Goal: Task Accomplishment & Management: Manage account settings

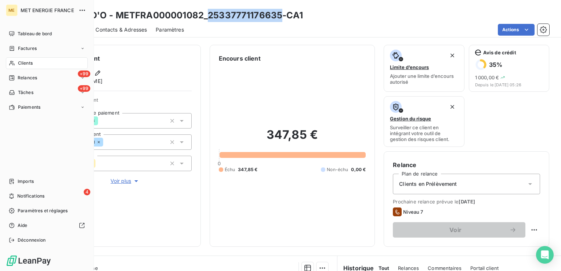
click at [34, 66] on div "Clients" at bounding box center [47, 63] width 82 height 12
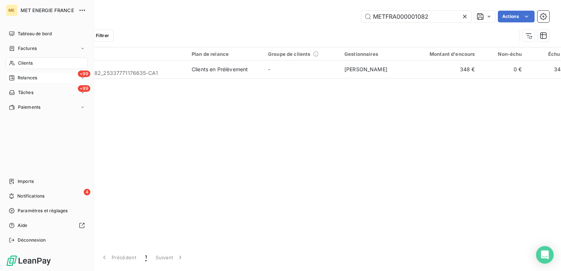
click at [38, 77] on div "+99 Relances" at bounding box center [47, 78] width 82 height 12
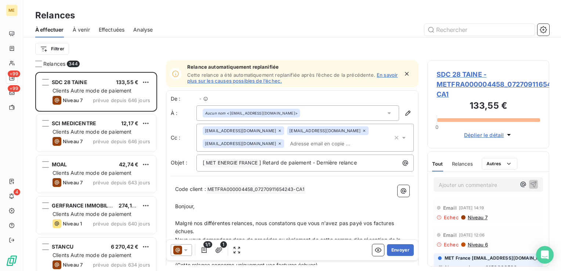
scroll to position [193, 116]
click at [545, 32] on icon "button" at bounding box center [543, 29] width 7 height 7
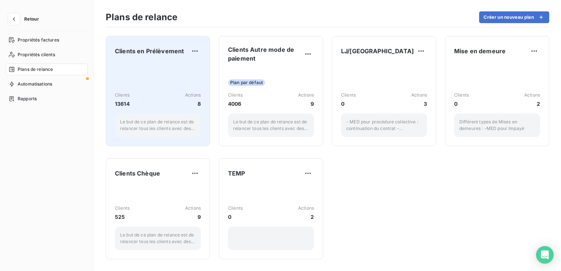
click at [160, 61] on div "Clients en Prélèvement Clients 13614 Actions 8 Le but de ce plan de relance est…" at bounding box center [158, 91] width 86 height 92
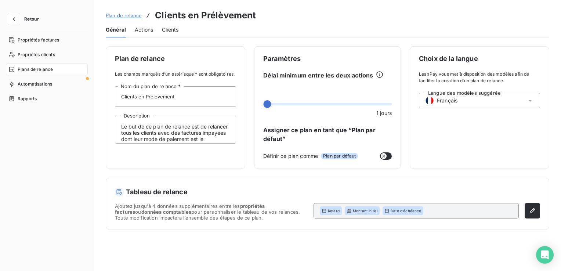
click at [144, 31] on span "Actions" at bounding box center [144, 29] width 18 height 7
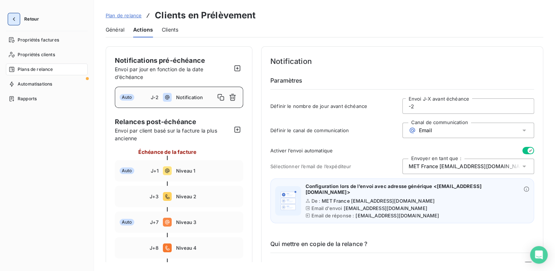
click at [13, 18] on icon "button" at bounding box center [13, 18] width 7 height 7
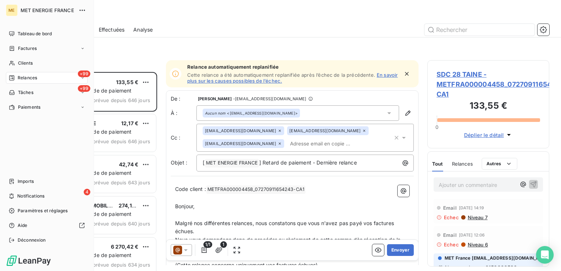
scroll to position [193, 116]
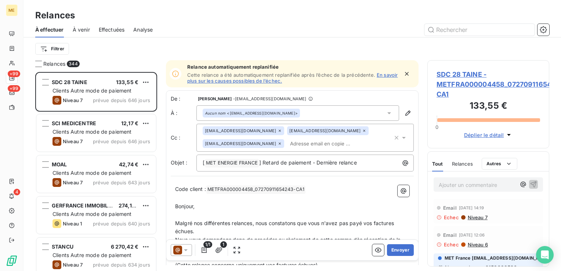
click at [111, 30] on span "Effectuées" at bounding box center [112, 29] width 26 height 7
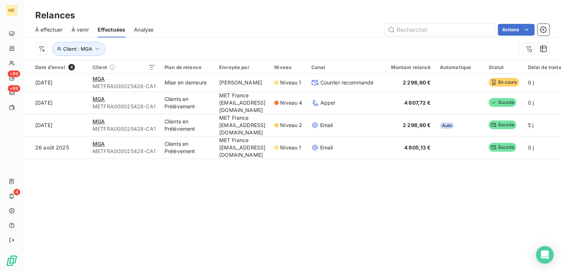
click at [52, 28] on span "À effectuer" at bounding box center [49, 29] width 28 height 7
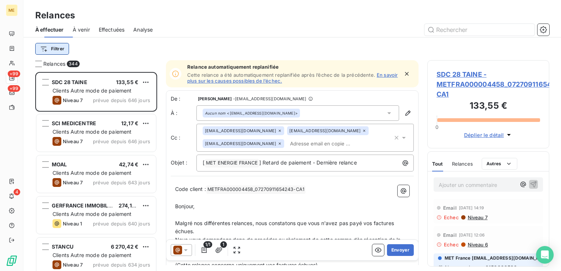
scroll to position [193, 116]
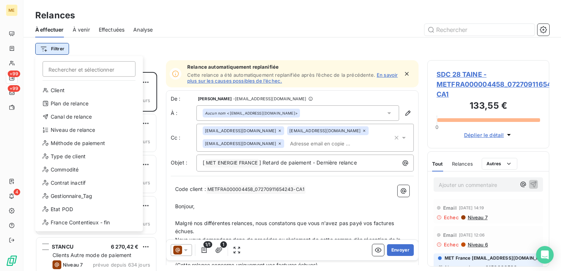
click at [48, 50] on html "ME +99 +99 4 Relances À effectuer À venir Effectuées Analyse Filtrer Rechercher…" at bounding box center [280, 135] width 561 height 271
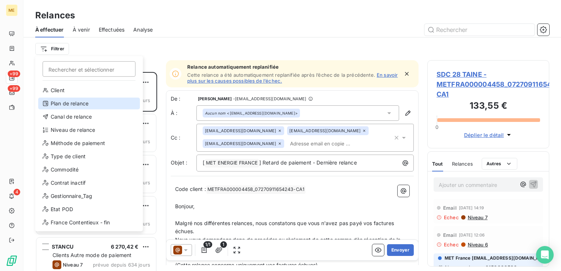
click at [112, 103] on div "Plan de relance" at bounding box center [89, 104] width 102 height 12
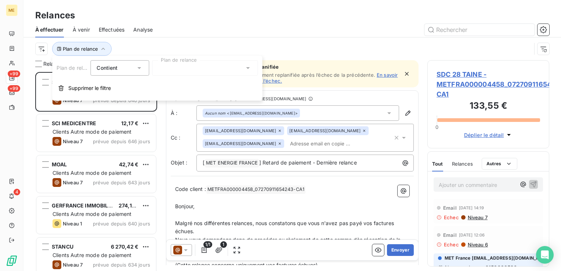
click at [191, 70] on div at bounding box center [205, 67] width 106 height 15
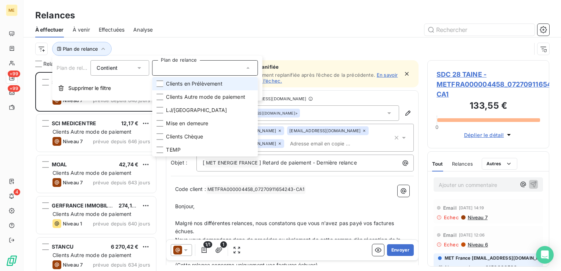
click at [214, 83] on span "Clients en Prélèvement" at bounding box center [194, 83] width 56 height 7
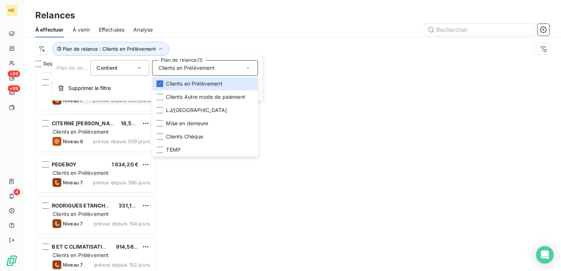
scroll to position [193, 116]
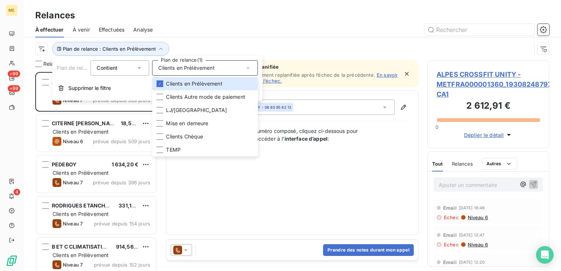
click at [226, 33] on div at bounding box center [356, 30] width 388 height 12
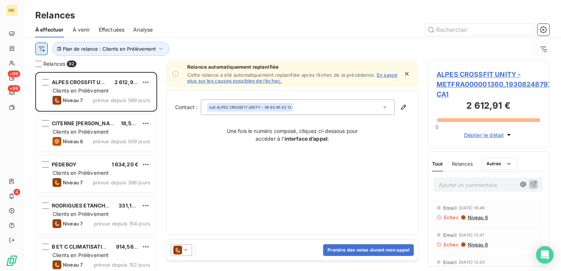
click at [41, 49] on html "ME +99 +99 4 Relances À effectuer À venir Effectuées Analyse Plan de relance : …" at bounding box center [280, 135] width 561 height 271
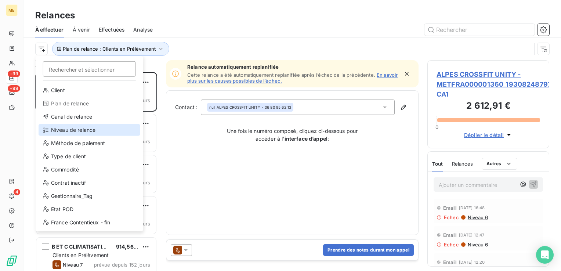
click at [84, 131] on div "Niveau de relance" at bounding box center [90, 130] width 102 height 12
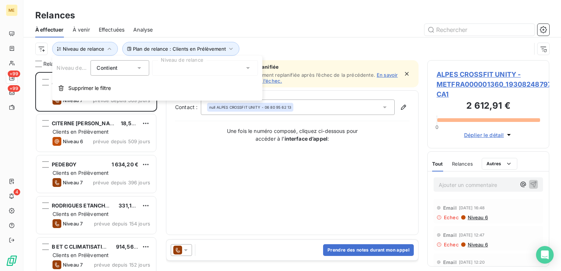
click at [186, 63] on div at bounding box center [205, 67] width 106 height 15
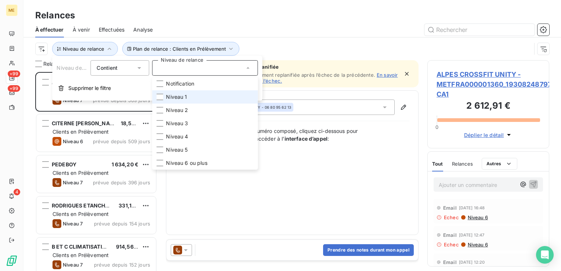
click at [190, 98] on li "Niveau 1" at bounding box center [205, 96] width 106 height 13
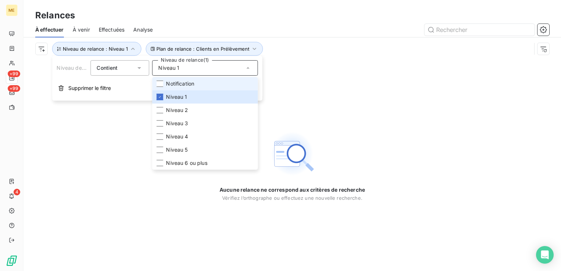
click at [189, 84] on span "Notification" at bounding box center [180, 83] width 28 height 7
click at [104, 29] on span "Effectuées" at bounding box center [112, 29] width 26 height 7
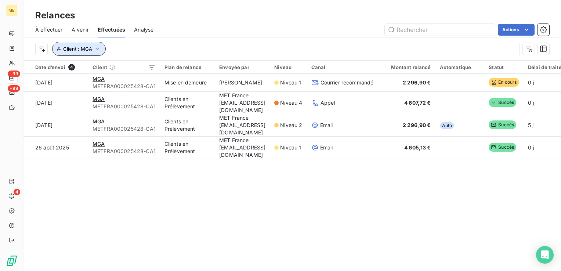
click at [71, 51] on span "Client : MGA" at bounding box center [77, 49] width 29 height 6
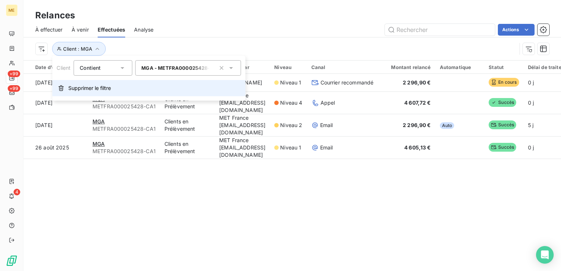
click at [86, 90] on span "Supprimer le filtre" at bounding box center [89, 87] width 43 height 7
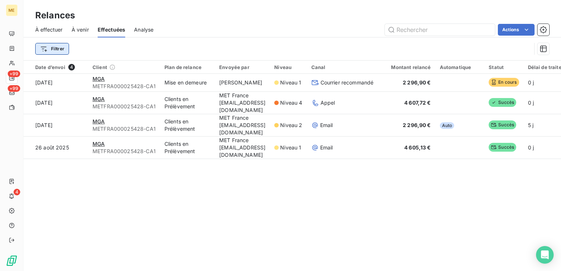
click at [51, 50] on html "ME +99 +99 4 Relances À effectuer À venir Effectuées Analyse Actions Filtrer Da…" at bounding box center [280, 135] width 561 height 271
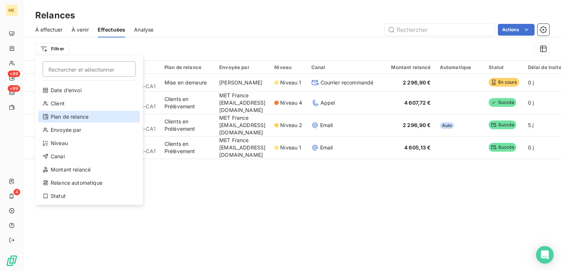
click at [81, 115] on div "Plan de relance" at bounding box center [89, 117] width 102 height 12
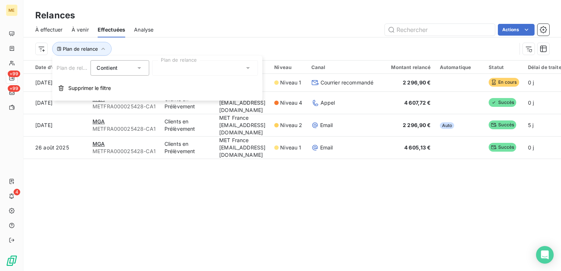
click at [159, 68] on div at bounding box center [205, 67] width 106 height 15
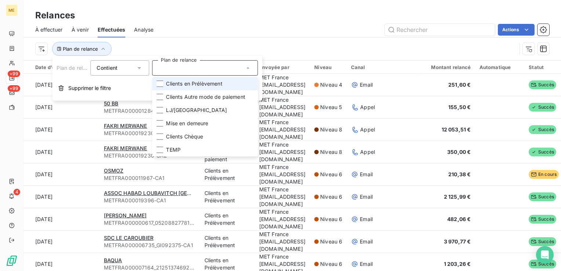
click at [165, 86] on li "Clients en Prélèvement" at bounding box center [205, 83] width 106 height 13
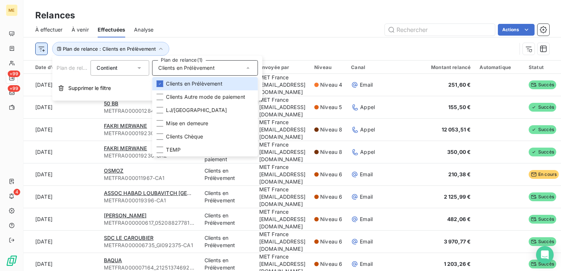
click at [38, 48] on html "ME +99 +99 4 Relances À effectuer À venir Effectuées Analyse Actions Plan de re…" at bounding box center [280, 135] width 561 height 271
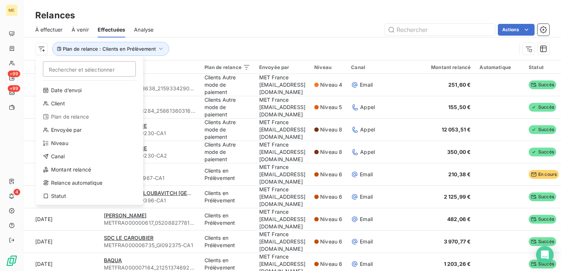
click at [204, 42] on html "ME +99 +99 4 Relances À effectuer À venir Effectuées Analyse Actions Rechercher…" at bounding box center [280, 135] width 561 height 271
click at [39, 46] on html "ME +99 +99 4 Relances À effectuer À venir Effectuées Analyse Actions Rechercher…" at bounding box center [280, 135] width 561 height 271
click at [75, 144] on div "Niveau" at bounding box center [90, 143] width 102 height 12
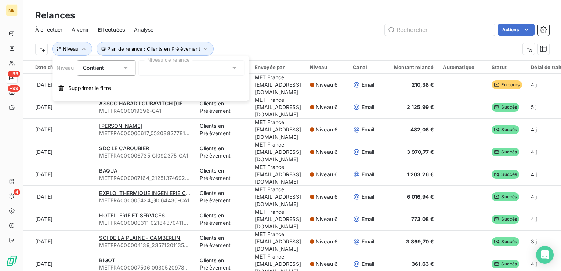
click at [195, 71] on div at bounding box center [191, 67] width 106 height 15
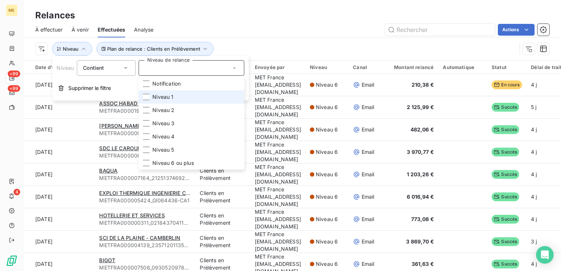
click at [195, 97] on li "Niveau 1" at bounding box center [191, 96] width 106 height 13
click at [168, 93] on span "Niveau 1" at bounding box center [162, 96] width 21 height 7
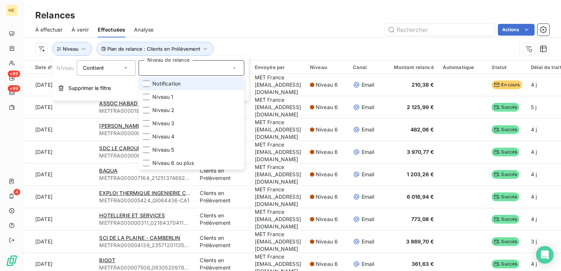
click at [163, 86] on span "Notification" at bounding box center [166, 83] width 28 height 7
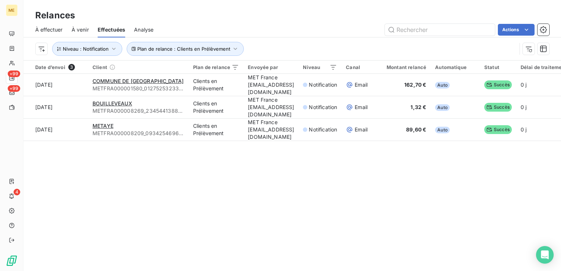
click at [295, 33] on div "Actions" at bounding box center [355, 30] width 387 height 12
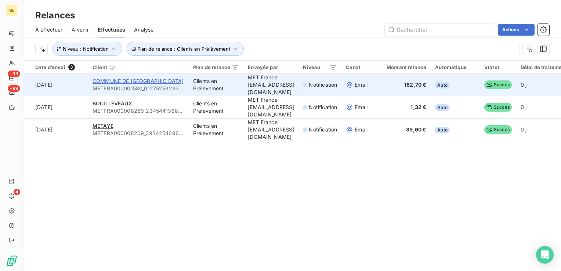
click at [154, 80] on span "COMMUNE DE [GEOGRAPHIC_DATA]" at bounding box center [138, 81] width 91 height 6
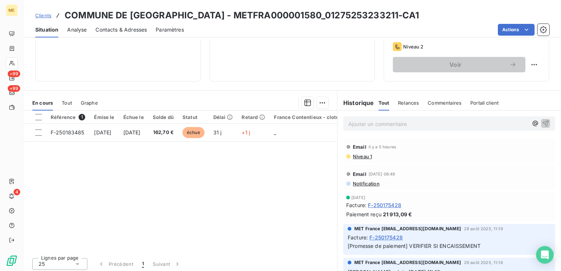
scroll to position [167, 0]
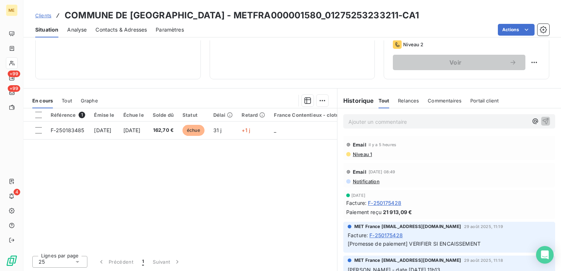
click at [360, 180] on span "Notification" at bounding box center [366, 181] width 28 height 6
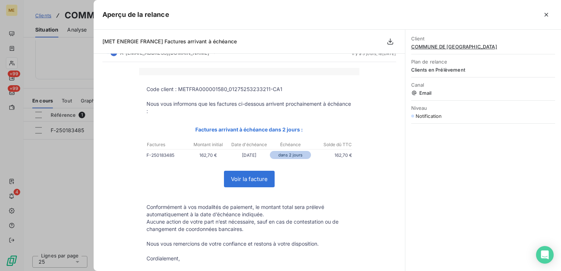
scroll to position [0, 0]
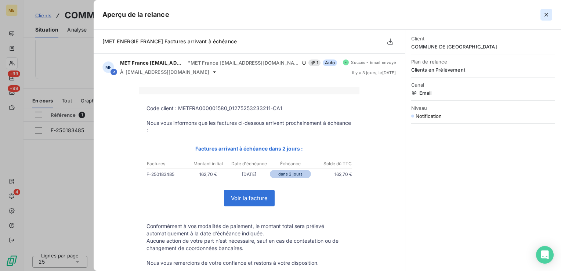
click at [550, 14] on button "button" at bounding box center [546, 15] width 12 height 12
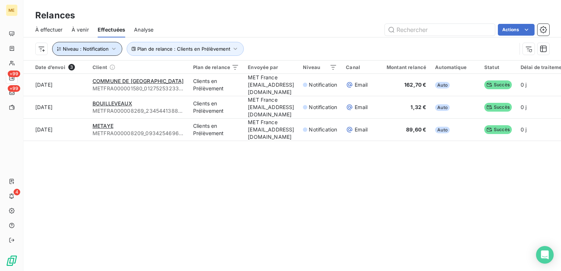
click at [99, 51] on span "Niveau : Notification" at bounding box center [86, 49] width 46 height 6
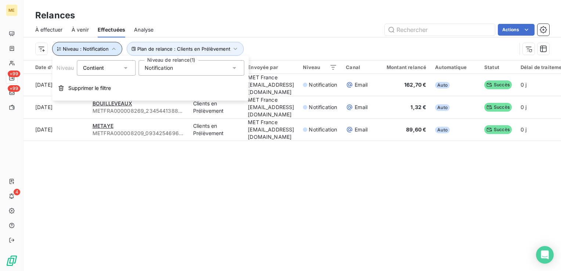
click at [99, 51] on span "Niveau : Notification" at bounding box center [86, 49] width 46 height 6
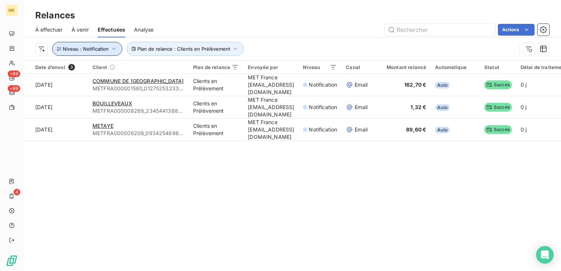
click at [109, 45] on button "Niveau : Notification" at bounding box center [87, 49] width 70 height 14
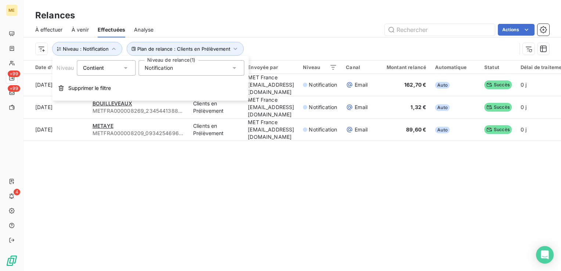
click at [185, 69] on div "Notification" at bounding box center [191, 67] width 106 height 15
click at [163, 71] on span "Notification" at bounding box center [159, 67] width 28 height 7
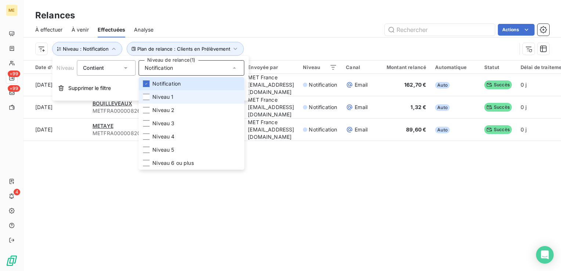
click at [186, 97] on li "Niveau 1" at bounding box center [191, 96] width 106 height 13
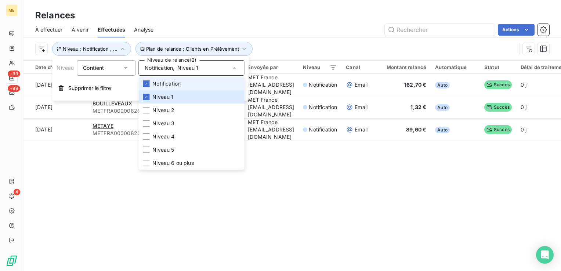
click at [170, 87] on li "Notification" at bounding box center [191, 83] width 106 height 13
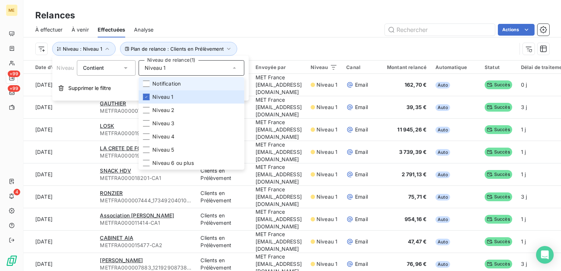
click at [175, 84] on span "Notification" at bounding box center [166, 83] width 28 height 7
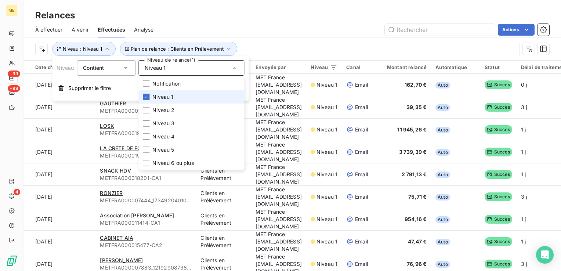
click at [176, 94] on li "Niveau 1" at bounding box center [191, 96] width 106 height 13
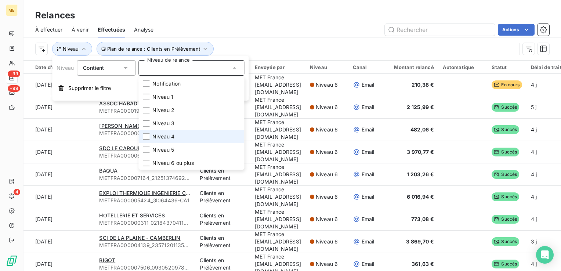
click at [178, 139] on li "Niveau 4" at bounding box center [191, 136] width 106 height 13
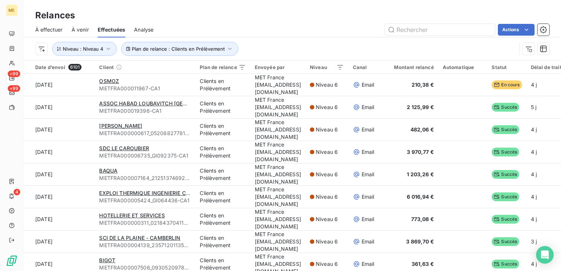
click at [326, 42] on div "Plan de relance : Clients en Prélèvement Niveau : Niveau 4" at bounding box center [275, 49] width 481 height 14
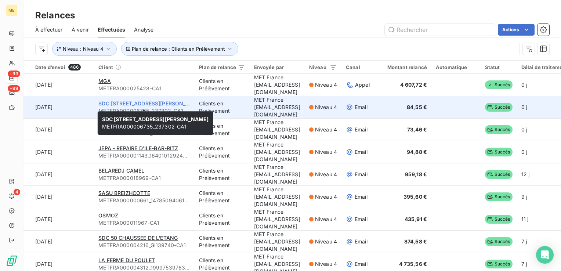
click at [123, 100] on span "SDC [STREET_ADDRESS][PERSON_NAME]" at bounding box center [150, 103] width 105 height 6
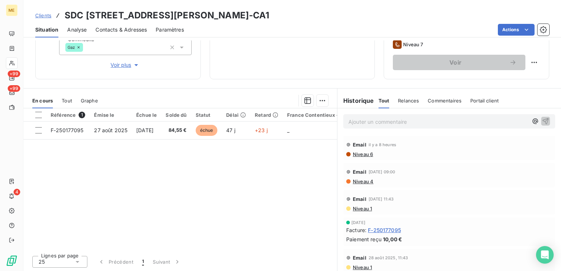
click at [360, 155] on span "Niveau 6" at bounding box center [362, 154] width 21 height 6
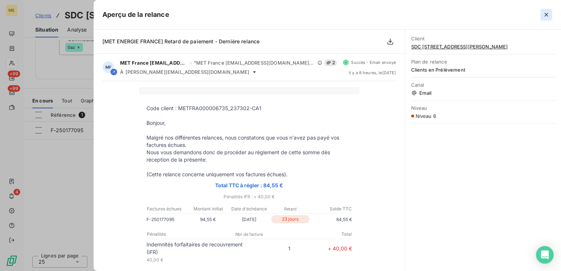
click at [548, 14] on icon "button" at bounding box center [546, 14] width 7 height 7
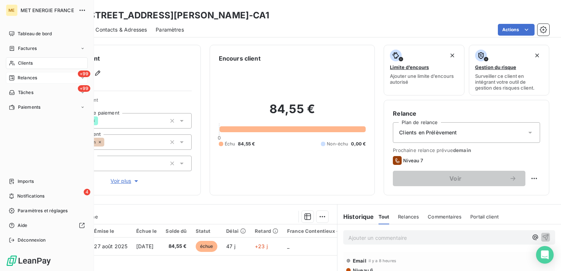
click at [42, 79] on div "+99 Relances" at bounding box center [47, 78] width 82 height 12
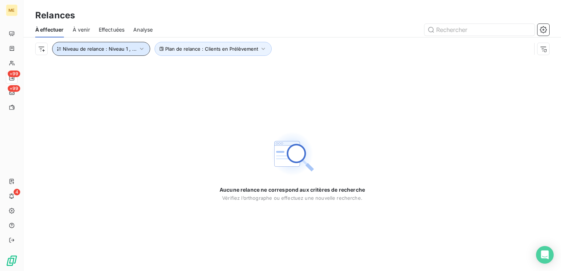
click at [79, 51] on span "Niveau de relance : Niveau 1 , ..." at bounding box center [100, 49] width 74 height 6
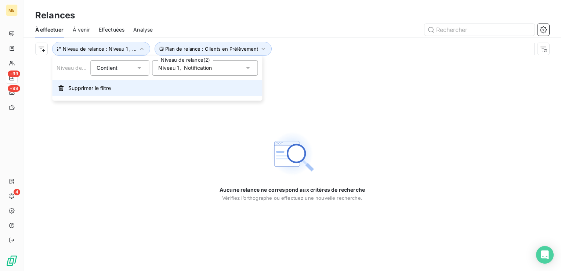
click at [83, 93] on button "Supprimer le filtre" at bounding box center [157, 88] width 210 height 16
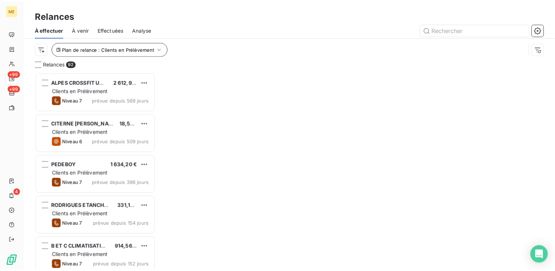
scroll to position [193, 116]
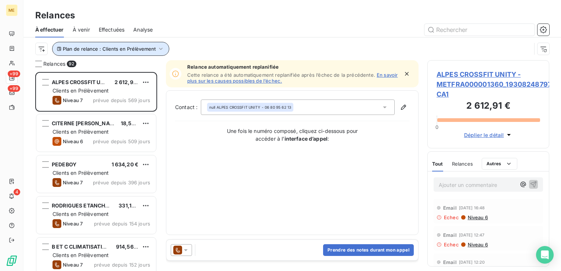
click at [122, 46] on span "Plan de relance : Clients en Prélèvement" at bounding box center [109, 49] width 93 height 6
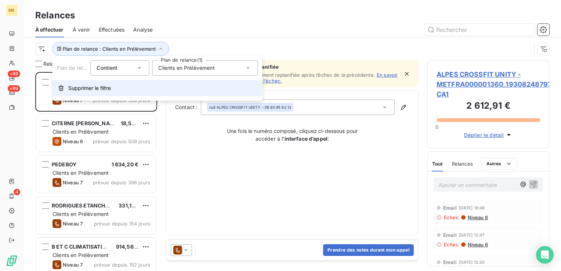
click at [117, 92] on button "Supprimer le filtre" at bounding box center [157, 88] width 210 height 16
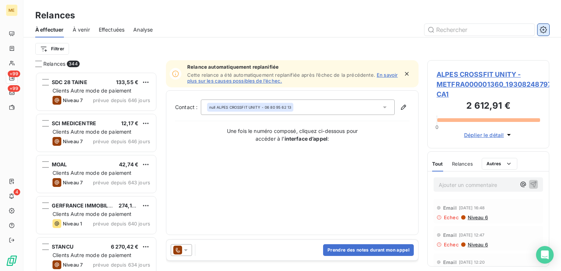
click at [542, 32] on icon "button" at bounding box center [543, 29] width 7 height 7
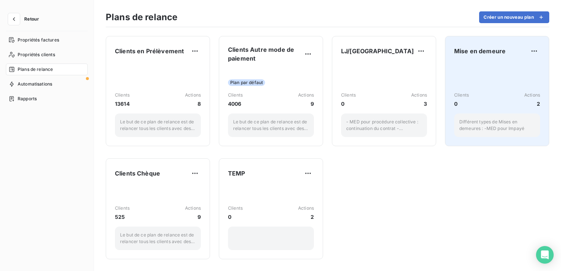
click at [480, 70] on div "Clients 0 Actions 2 Différent types de Mises en demeures : -MED pour Impayé" at bounding box center [497, 100] width 86 height 74
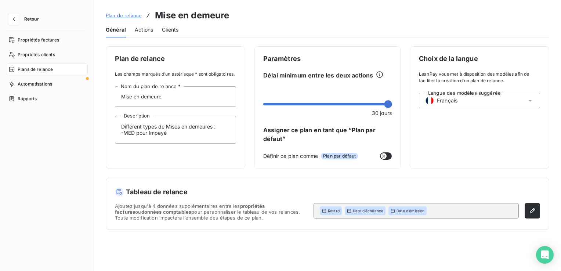
click at [149, 33] on span "Actions" at bounding box center [144, 29] width 18 height 7
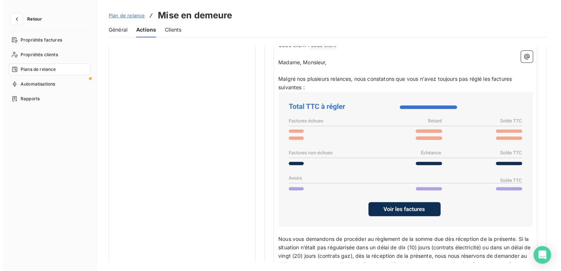
scroll to position [330, 0]
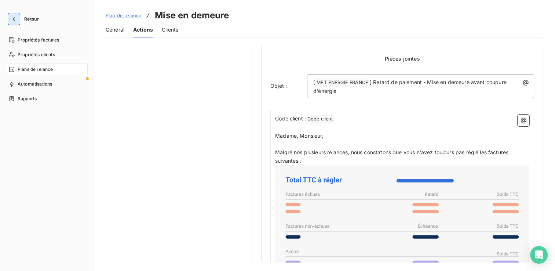
click at [17, 19] on icon "button" at bounding box center [13, 18] width 7 height 7
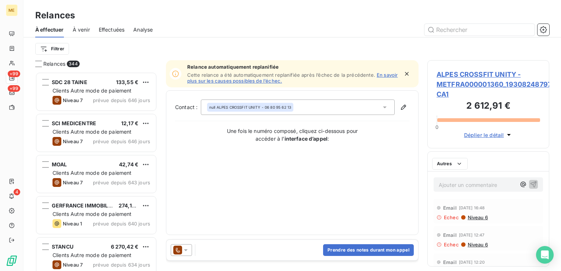
scroll to position [193, 116]
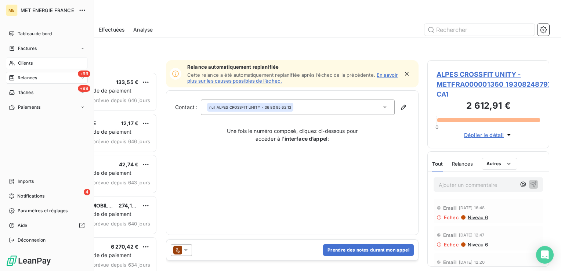
click at [48, 66] on div "Clients" at bounding box center [47, 63] width 82 height 12
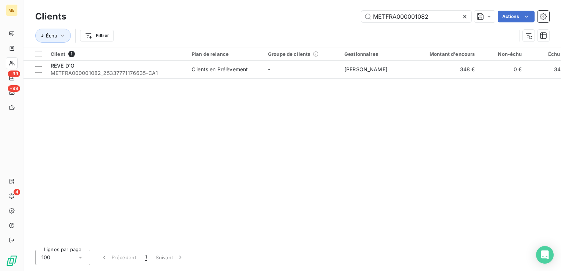
click at [466, 15] on icon at bounding box center [464, 16] width 7 height 7
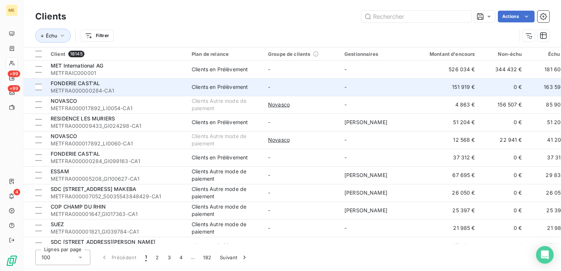
click at [164, 90] on span "METFRA000000284-CA1" at bounding box center [117, 90] width 132 height 7
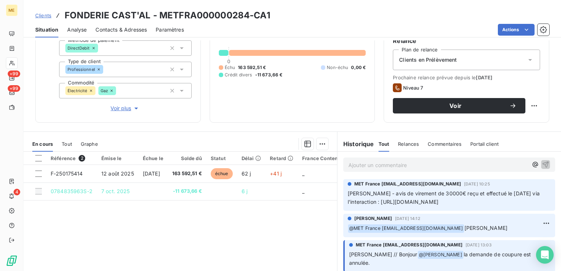
scroll to position [73, 0]
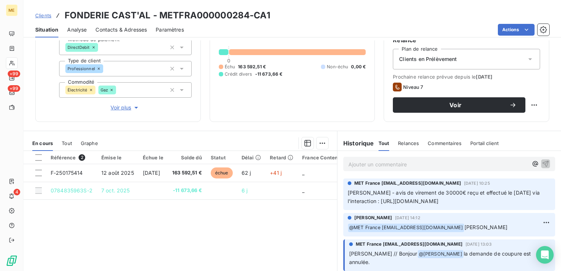
click at [406, 142] on span "Relances" at bounding box center [408, 143] width 21 height 6
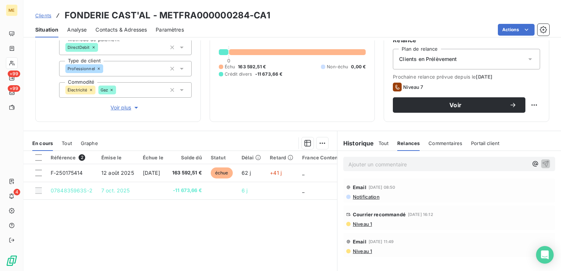
click at [368, 225] on span "Niveau 1" at bounding box center [362, 224] width 20 height 6
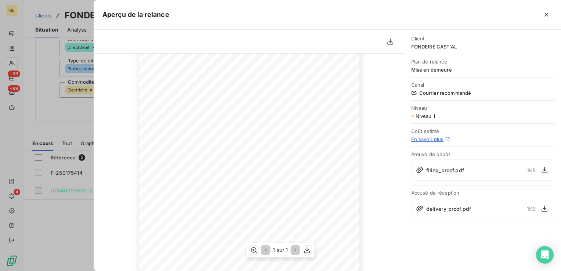
scroll to position [0, 0]
click at [549, 15] on icon "button" at bounding box center [546, 14] width 7 height 7
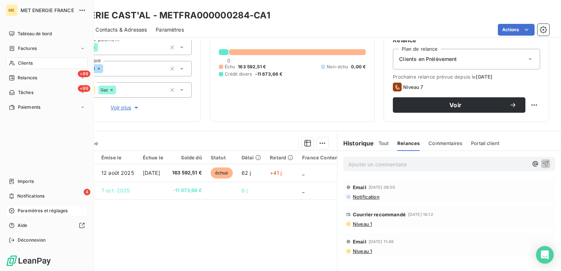
click at [52, 211] on span "Paramètres et réglages" at bounding box center [43, 210] width 50 height 7
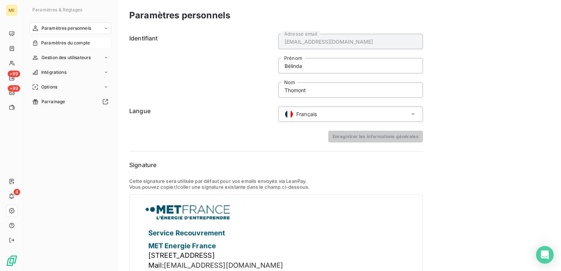
click at [68, 44] on span "Paramètres du compte" at bounding box center [65, 43] width 49 height 7
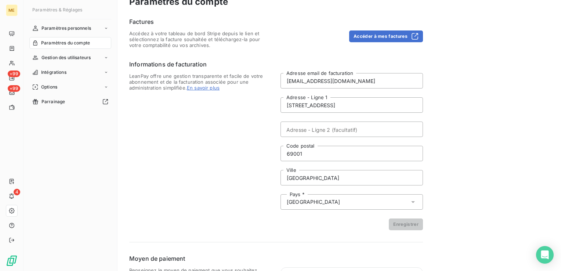
scroll to position [64, 0]
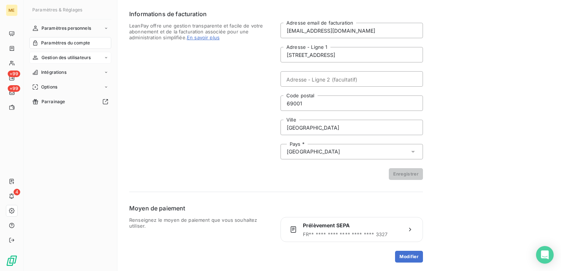
click at [80, 52] on div "Gestion des utilisateurs" at bounding box center [70, 58] width 82 height 12
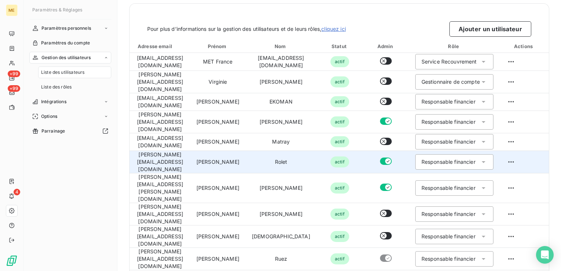
scroll to position [10, 0]
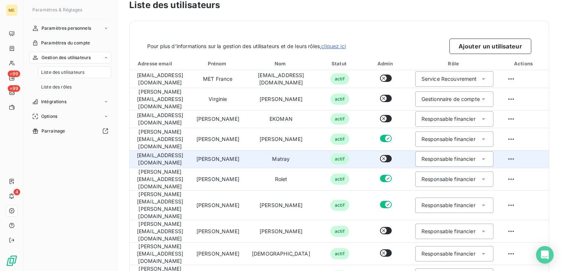
click at [475, 155] on div "Responsable financier" at bounding box center [448, 158] width 54 height 7
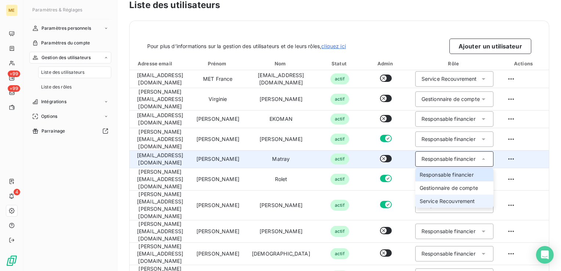
click at [475, 197] on span "Service Recouvrement" at bounding box center [447, 200] width 55 height 7
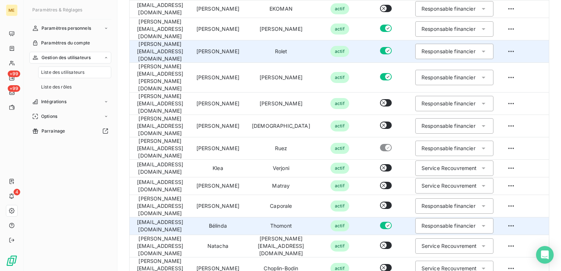
scroll to position [0, 0]
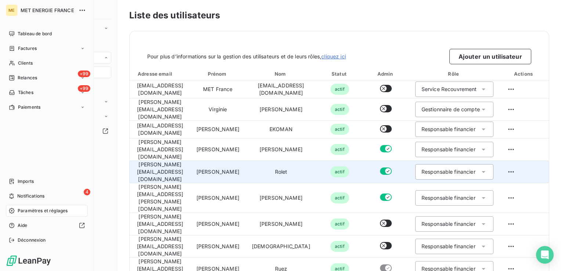
click at [42, 211] on span "Paramètres et réglages" at bounding box center [43, 210] width 50 height 7
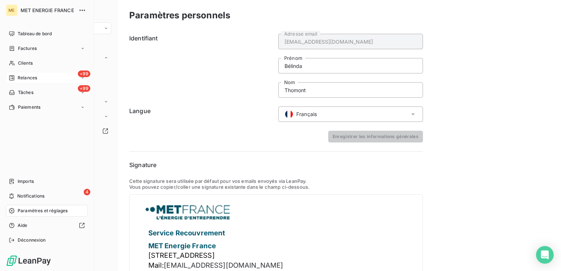
click at [46, 76] on div "+99 Relances" at bounding box center [47, 78] width 82 height 12
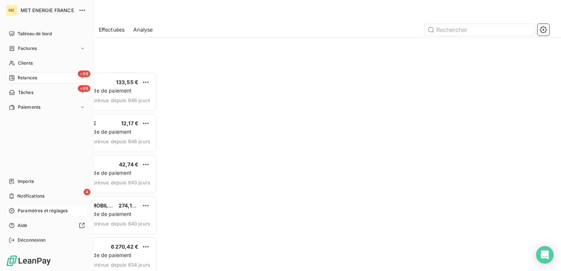
scroll to position [193, 116]
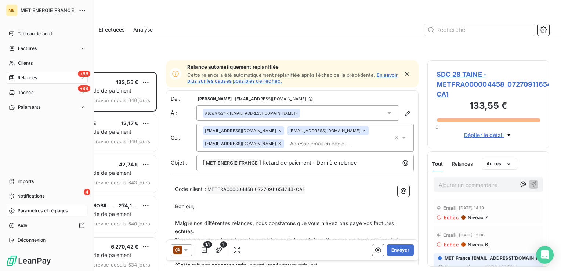
click at [52, 208] on span "Paramètres et réglages" at bounding box center [43, 210] width 50 height 7
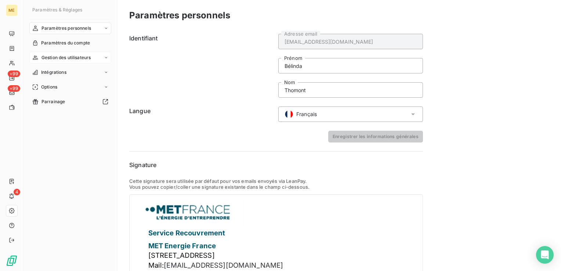
click at [85, 55] on span "Gestion des utilisateurs" at bounding box center [66, 57] width 50 height 7
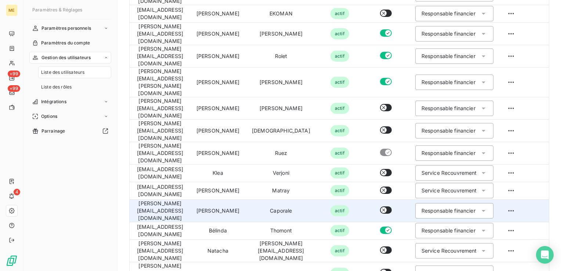
scroll to position [120, 0]
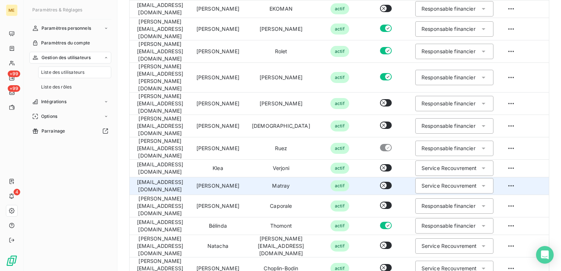
click at [477, 182] on div "Service Recouvrement" at bounding box center [448, 185] width 55 height 7
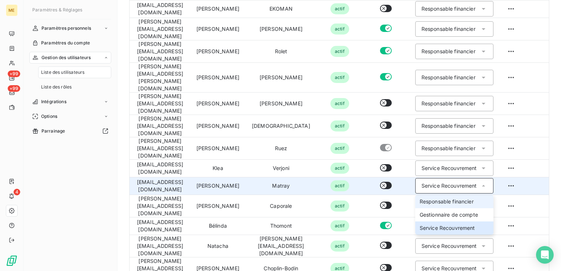
click at [493, 195] on li "Responsable financier" at bounding box center [454, 201] width 78 height 13
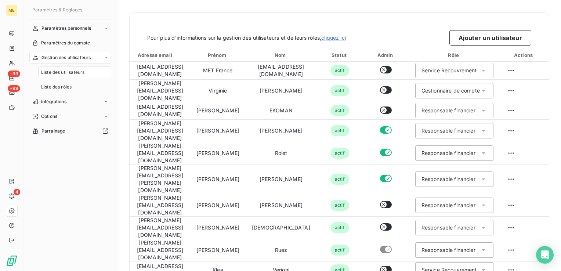
scroll to position [10, 0]
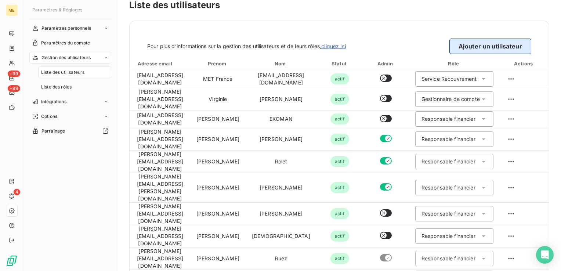
click at [508, 51] on button "Ajouter un utilisateur" at bounding box center [490, 46] width 82 height 15
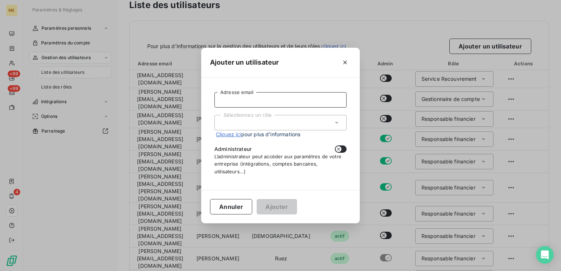
click at [287, 105] on input "Adresse email" at bounding box center [280, 99] width 132 height 15
click at [317, 95] on input "Adresse email" at bounding box center [280, 99] width 132 height 15
click at [234, 106] on input "Adresse email" at bounding box center [280, 99] width 132 height 15
type input "[EMAIL_ADDRESS][DOMAIN_NAME]"
click at [231, 120] on div "Sélectionnez un rôle" at bounding box center [280, 122] width 132 height 15
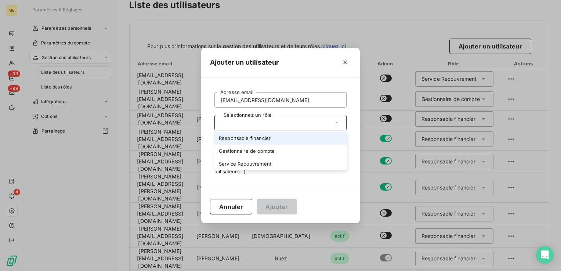
click at [254, 139] on li "Responsable financier" at bounding box center [280, 138] width 132 height 13
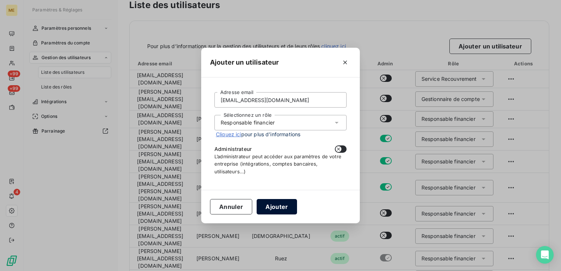
click at [260, 204] on button "Ajouter" at bounding box center [277, 206] width 40 height 15
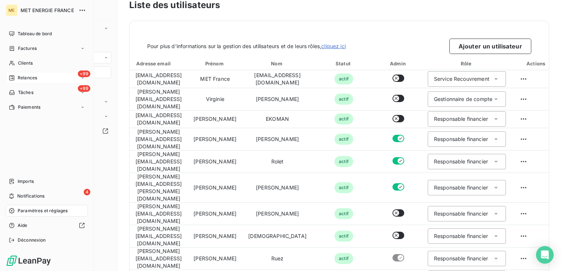
click at [47, 78] on div "+99 Relances" at bounding box center [47, 78] width 82 height 12
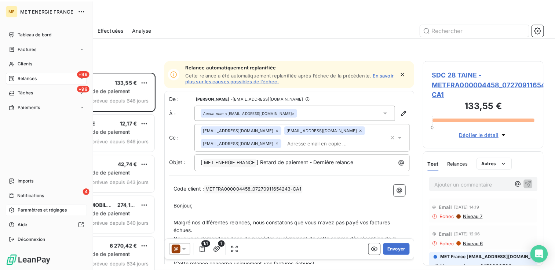
scroll to position [193, 116]
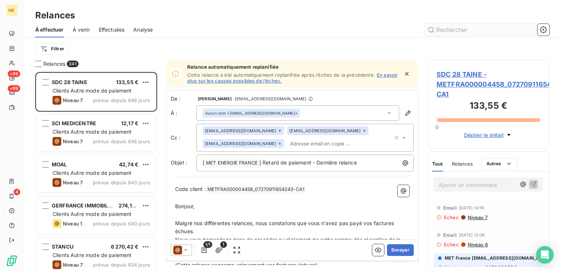
click at [532, 29] on input "text" at bounding box center [479, 30] width 110 height 12
click at [544, 33] on icon "button" at bounding box center [543, 29] width 7 height 7
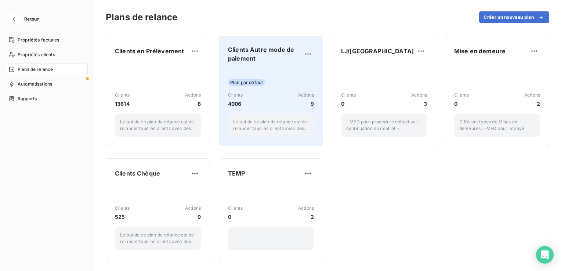
click at [272, 55] on span "Clients Autre mode de paiement" at bounding box center [265, 54] width 74 height 18
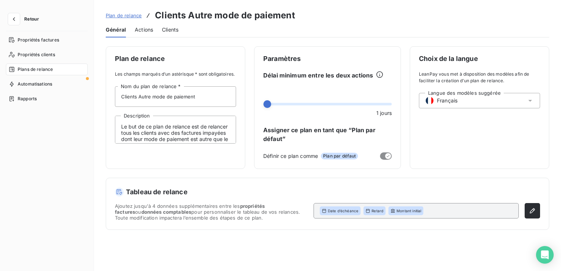
click at [145, 28] on span "Actions" at bounding box center [144, 29] width 18 height 7
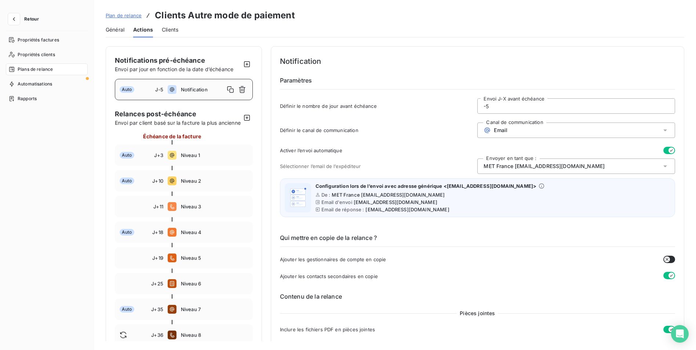
click at [21, 17] on button "Retour" at bounding box center [25, 19] width 39 height 12
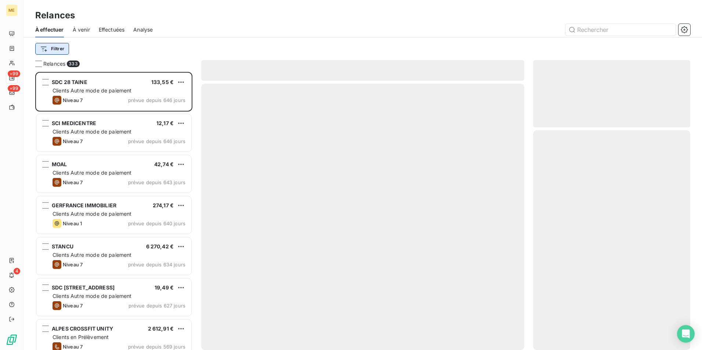
scroll to position [273, 152]
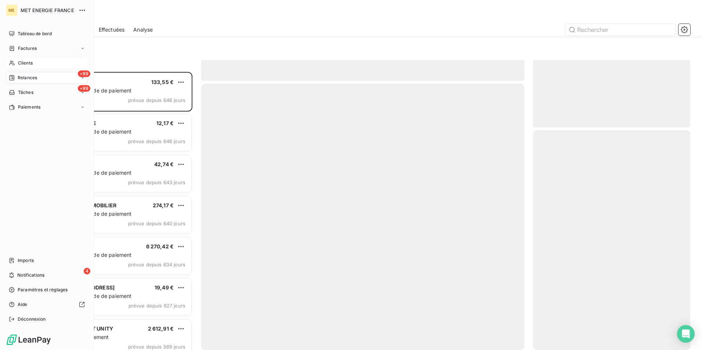
click at [20, 58] on div "Clients" at bounding box center [47, 63] width 82 height 12
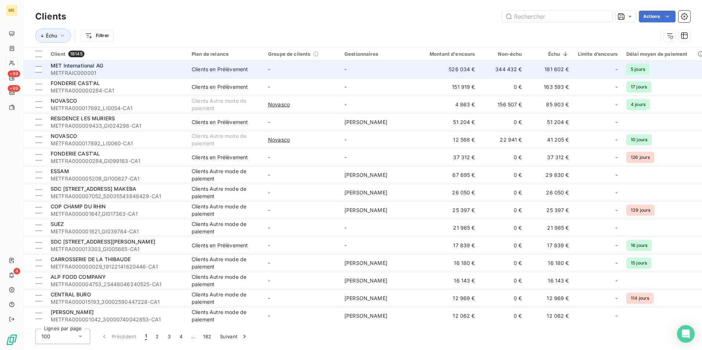
click at [130, 69] on span "METFRAIC000001" at bounding box center [117, 72] width 132 height 7
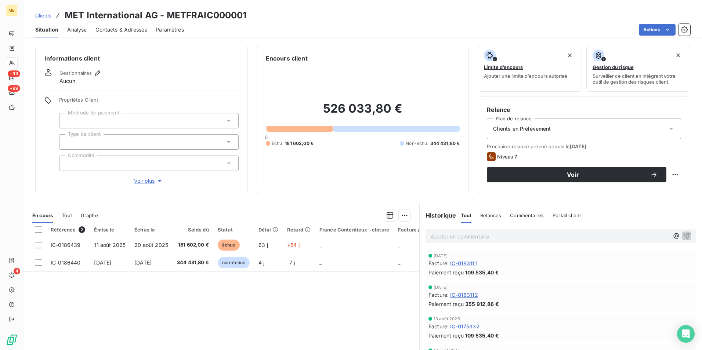
click at [228, 14] on h3 "MET International AG - METFRAIC000001" at bounding box center [156, 15] width 182 height 13
copy h3 "METFRAIC000001"
click at [41, 17] on span "Clients" at bounding box center [43, 15] width 16 height 6
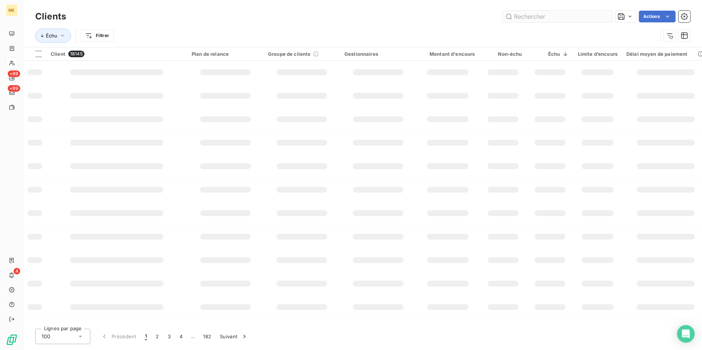
click at [535, 19] on input "text" at bounding box center [557, 17] width 110 height 12
type input "semar"
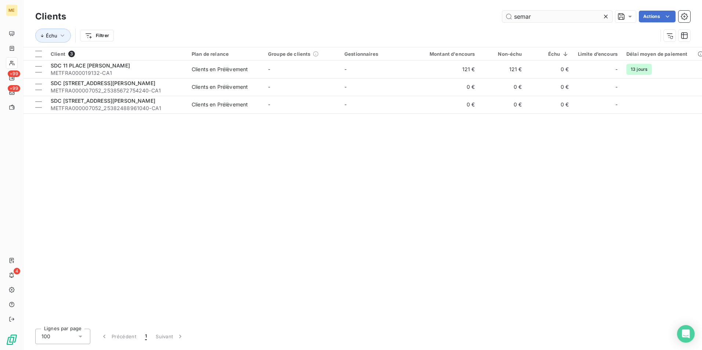
click at [526, 17] on input "semar" at bounding box center [557, 17] width 110 height 12
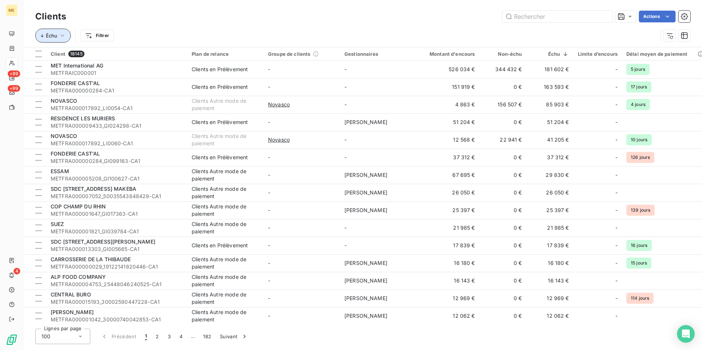
click at [63, 35] on icon "button" at bounding box center [62, 35] width 7 height 7
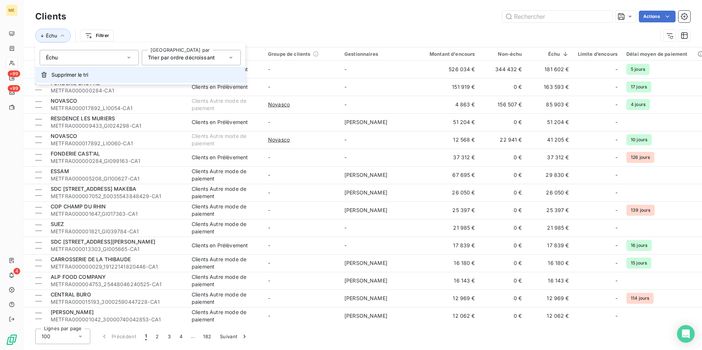
click at [84, 72] on span "Supprimer le tri" at bounding box center [69, 74] width 37 height 7
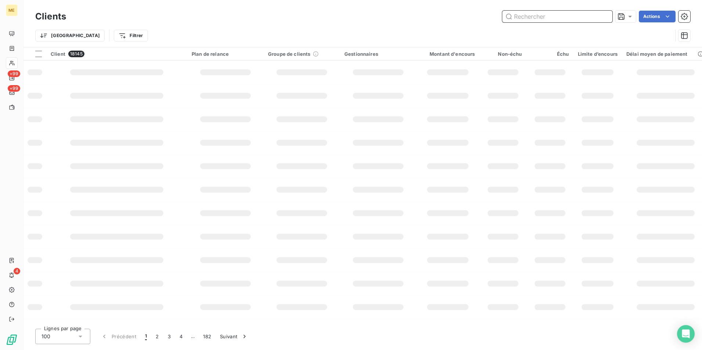
click at [527, 17] on input "text" at bounding box center [557, 17] width 110 height 12
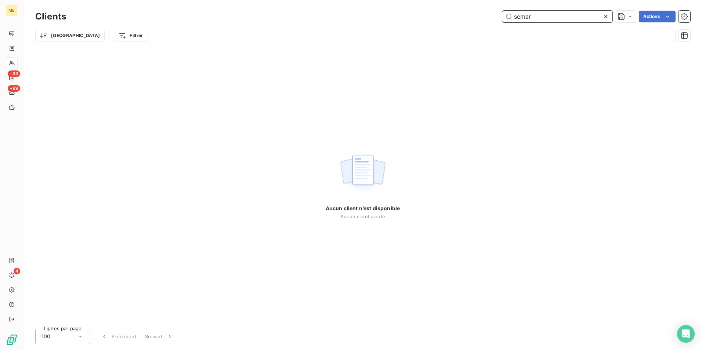
click at [517, 18] on input "semar" at bounding box center [557, 17] width 110 height 12
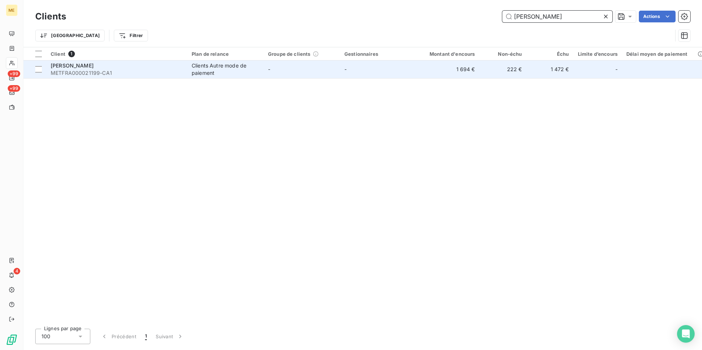
type input "[PERSON_NAME]"
click at [267, 64] on td "-" at bounding box center [302, 70] width 76 height 18
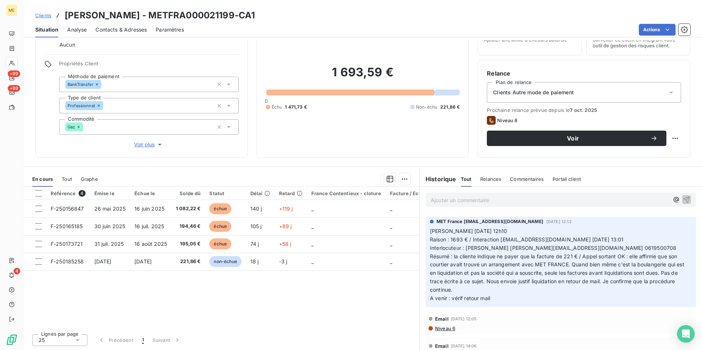
scroll to position [37, 0]
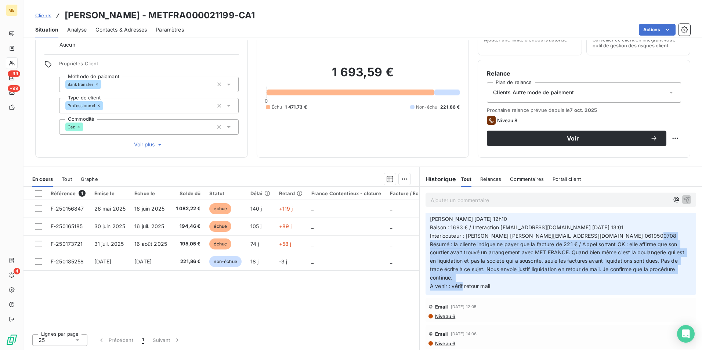
drag, startPoint x: 449, startPoint y: 241, endPoint x: 671, endPoint y: 286, distance: 226.2
click at [561, 271] on p "[PERSON_NAME] [DATE] 12h10 Raison : 1693 € / Interaction [EMAIL_ADDRESS][DOMAIN…" at bounding box center [561, 253] width 262 height 76
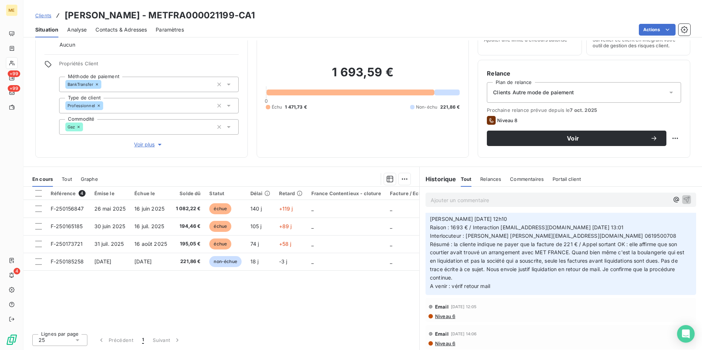
click at [376, 271] on div "Référence 4 Émise le Échue le Solde dû Statut Délai Retard France Contentieux -…" at bounding box center [221, 257] width 396 height 141
